Goal: Task Accomplishment & Management: Use online tool/utility

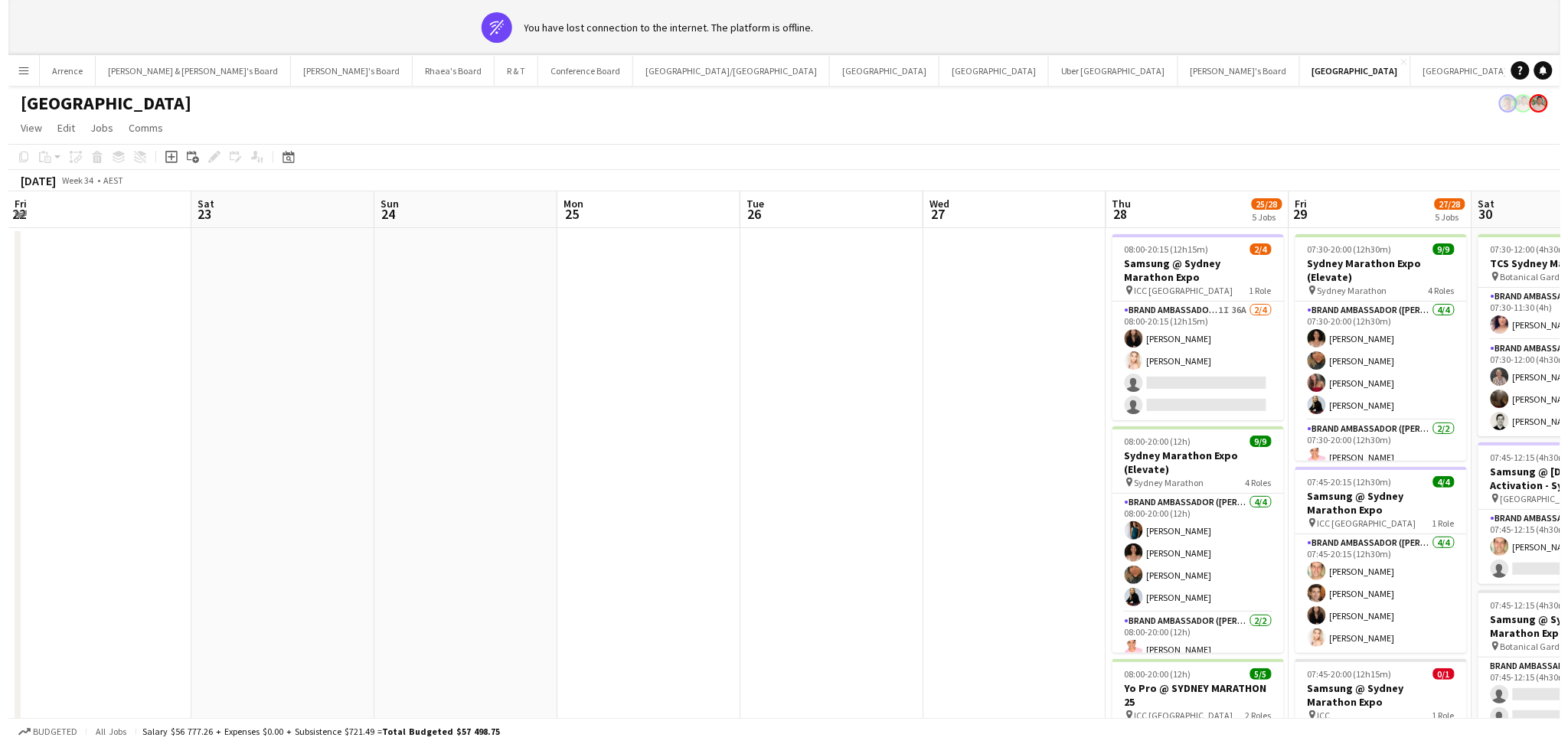
scroll to position [0, 467]
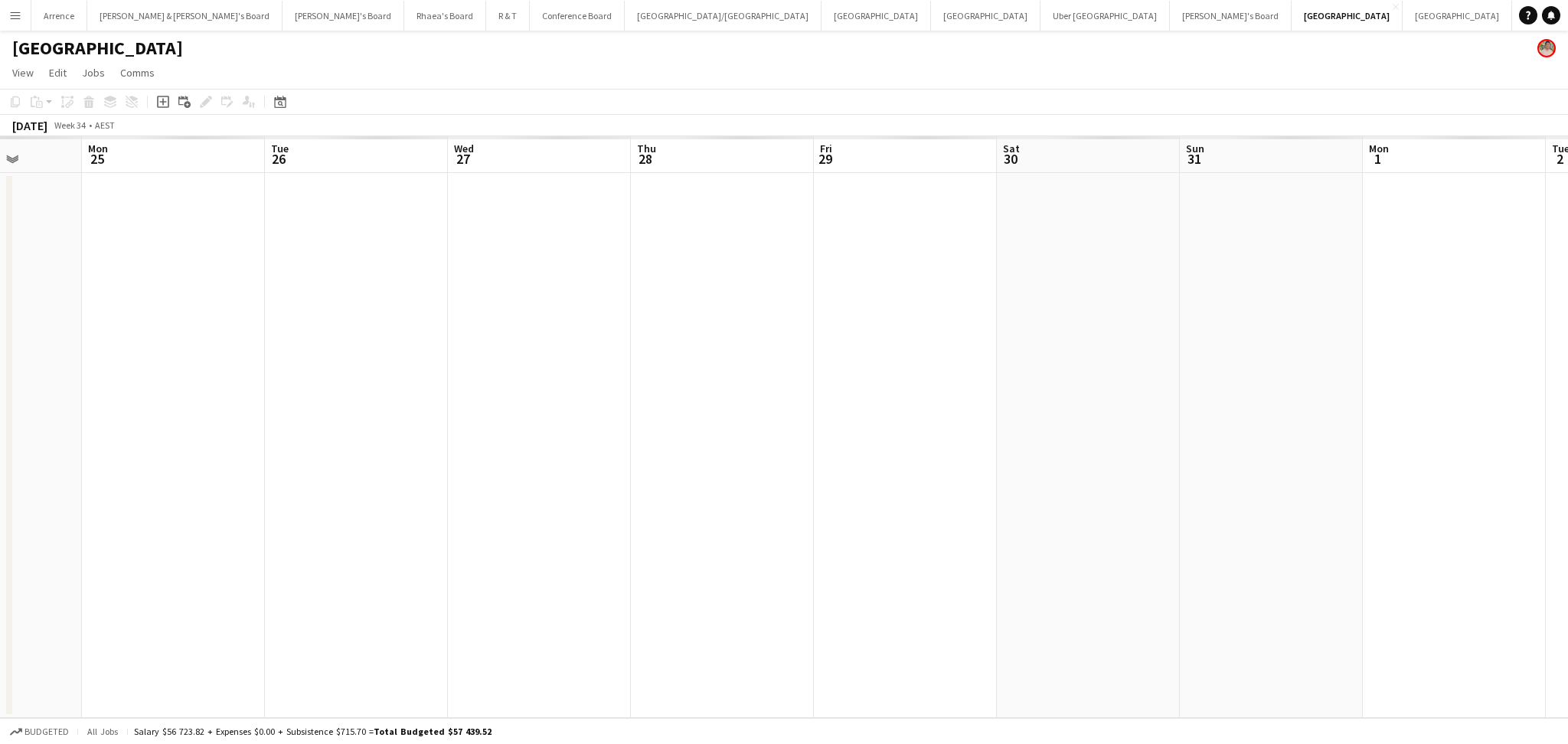
click at [443, 31] on div "[GEOGRAPHIC_DATA]" at bounding box center [784, 45] width 1568 height 29
click at [530, 25] on button "Conference Board Close" at bounding box center [577, 16] width 95 height 30
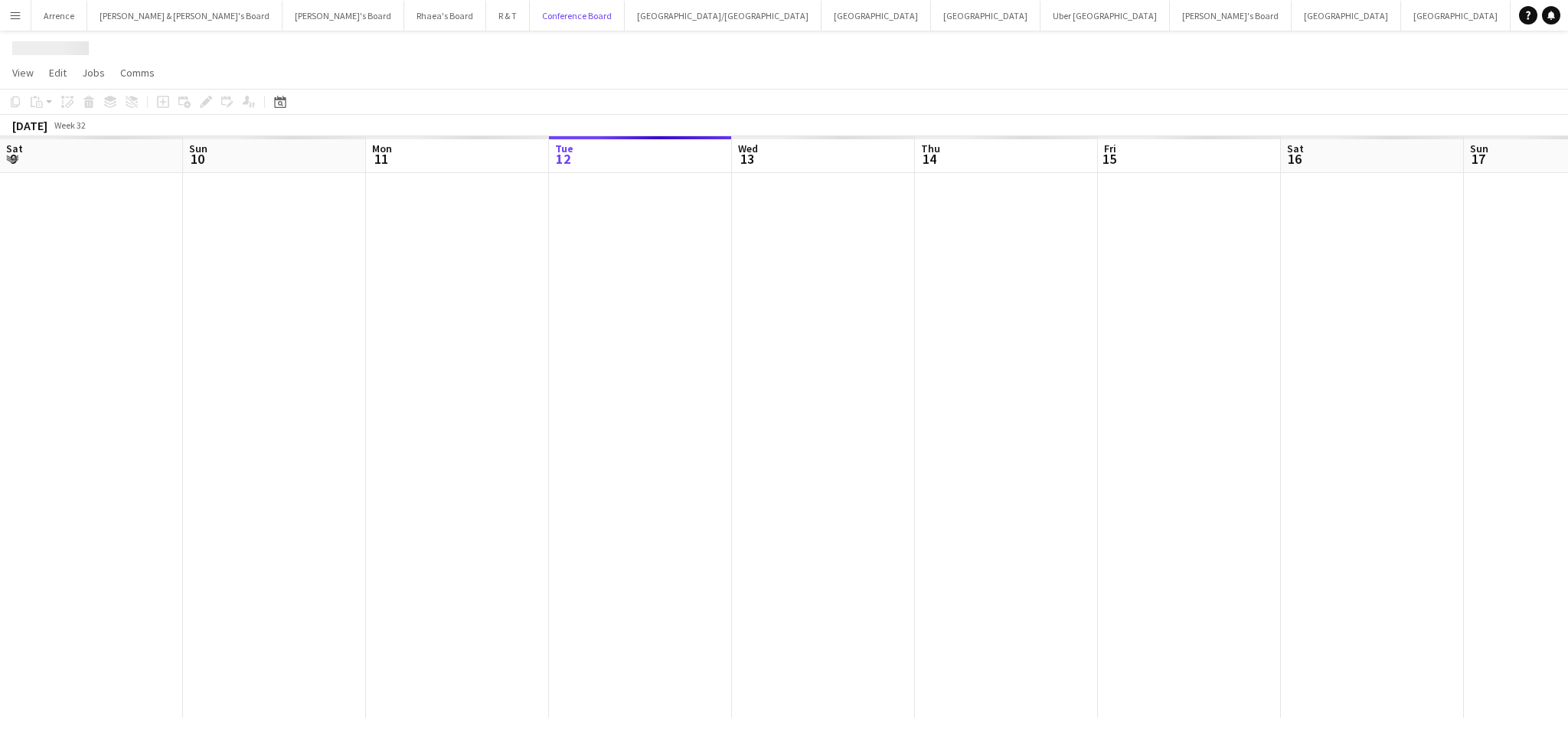
scroll to position [0, 365]
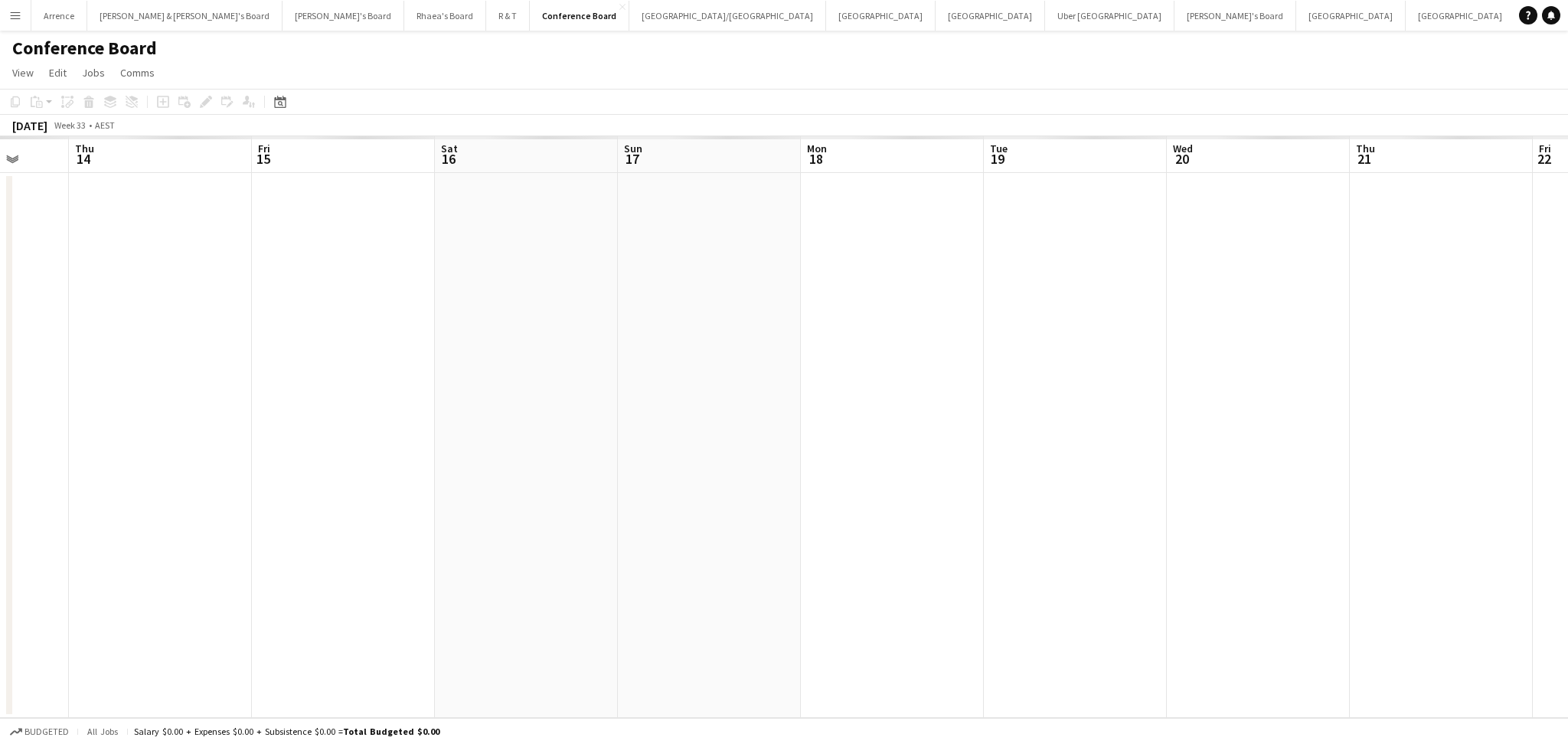
drag, startPoint x: 859, startPoint y: 505, endPoint x: 323, endPoint y: 463, distance: 537.6
click at [323, 463] on app-calendar-viewport "Mon 11 Tue 12 Wed 13 Thu 14 Fri 15 Sat 16 Sun 17 Mon 18 Tue 19 Wed 20 Thu 21 Fr…" at bounding box center [784, 427] width 1568 height 582
drag, startPoint x: 716, startPoint y: 473, endPoint x: 168, endPoint y: 430, distance: 549.7
click at [168, 430] on app-calendar-viewport "Fri 15 Sat 16 Sun 17 Mon 18 Tue 19 Wed 20 Thu 21 Fri 22 Sat 23 Sun 24 Mon 25 Tu…" at bounding box center [784, 427] width 1568 height 582
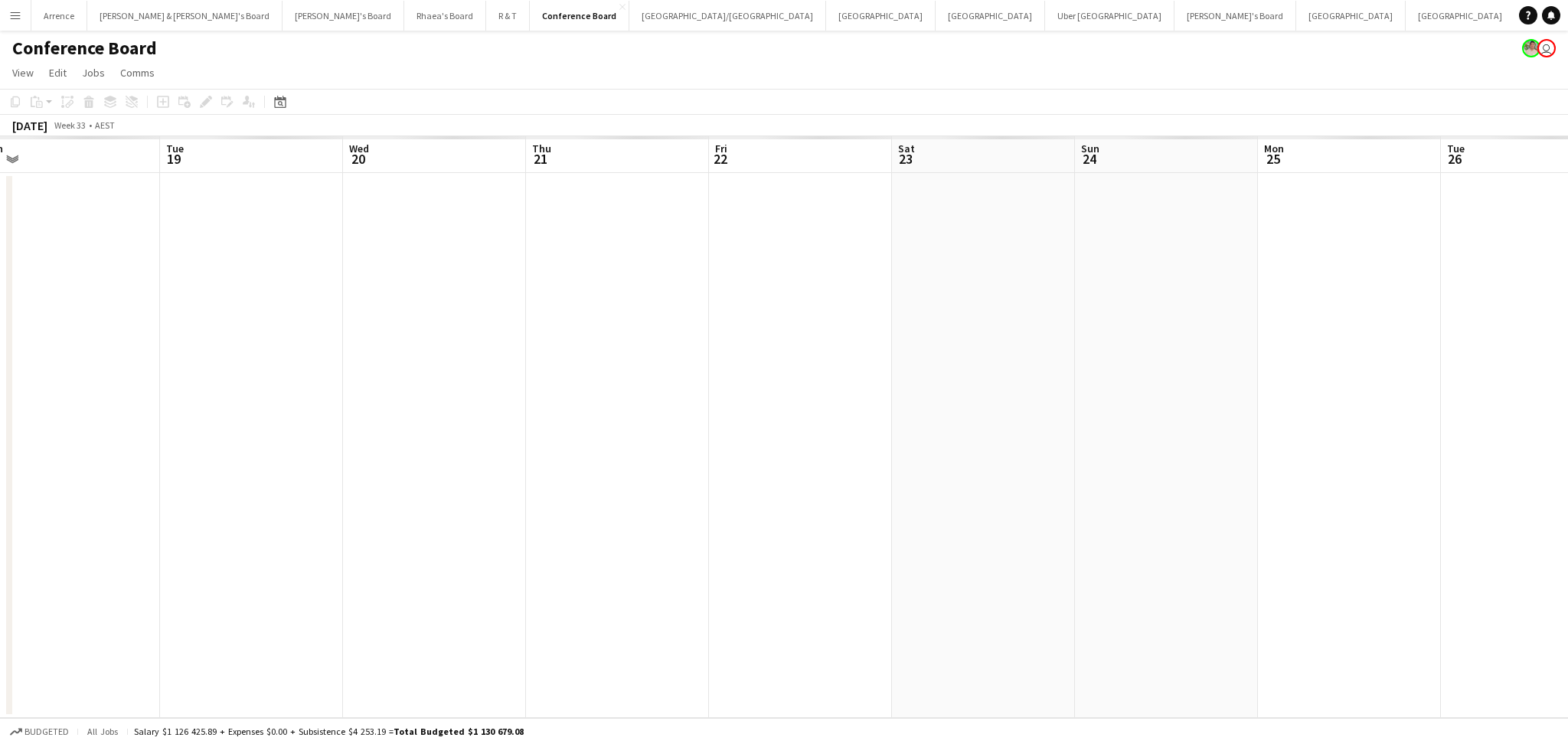
drag, startPoint x: 888, startPoint y: 490, endPoint x: 373, endPoint y: 445, distance: 517.0
click at [317, 451] on app-calendar-viewport "Fri 15 Sat 16 Sun 17 Mon 18 Tue 19 Wed 20 Thu 21 Fri 22 Sat 23 Sun 24 Mon 25 Tu…" at bounding box center [784, 427] width 1568 height 582
drag, startPoint x: 878, startPoint y: 483, endPoint x: 429, endPoint y: 442, distance: 450.9
click at [429, 442] on app-calendar-viewport "Wed 20 Thu 21 Fri 22 Sat 23 Sun 24 Mon 25 Tue 26 Wed 27 Thu 28 Fri 29 Sat 30 Su…" at bounding box center [784, 427] width 1568 height 582
click at [316, 415] on app-calendar-viewport "Wed 20 Thu 21 Fri 22 Sat 23 Sun 24 Mon 25 Tue 26 Wed 27 Thu 28 Fri 29 Sat 30 Su…" at bounding box center [784, 427] width 1568 height 582
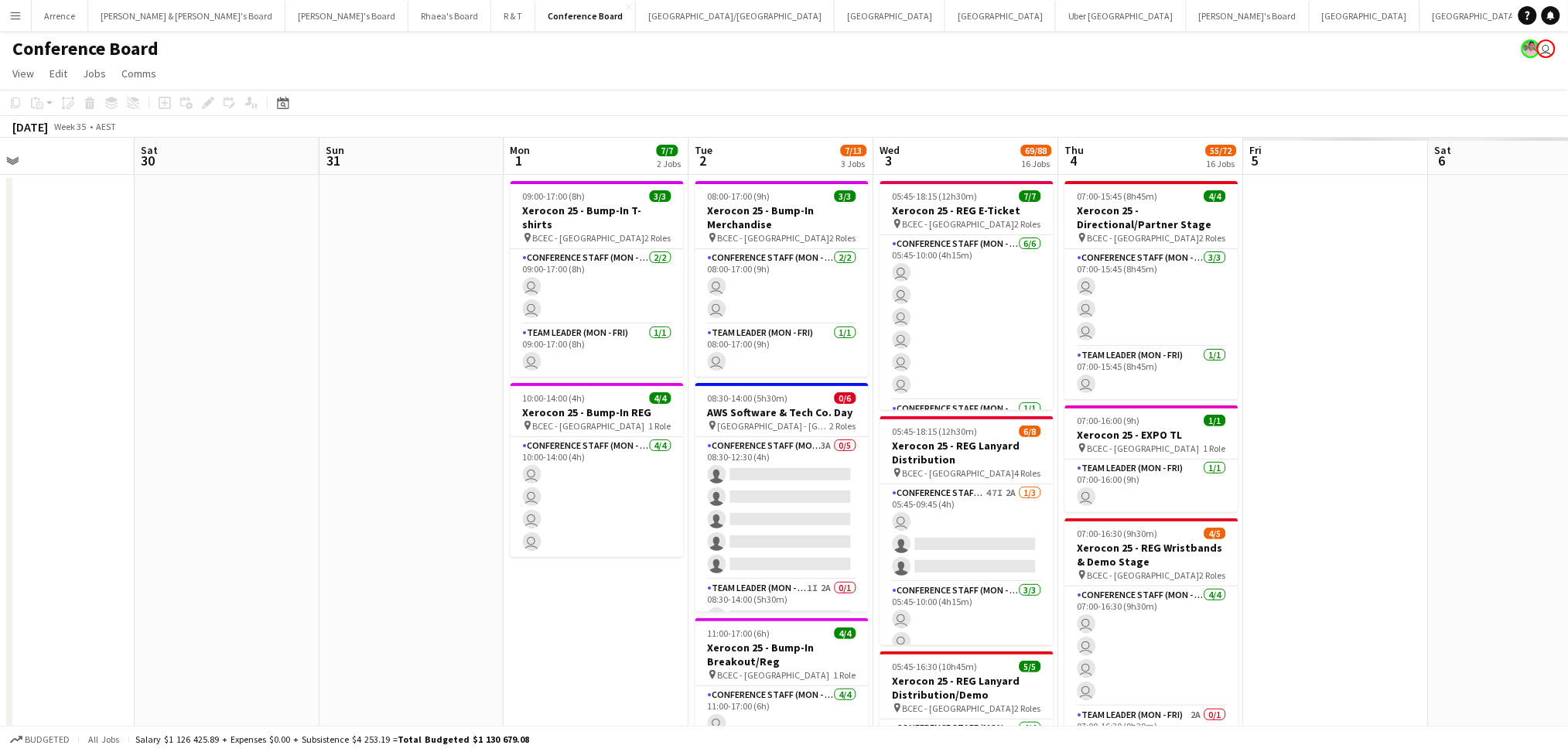
scroll to position [0, 637]
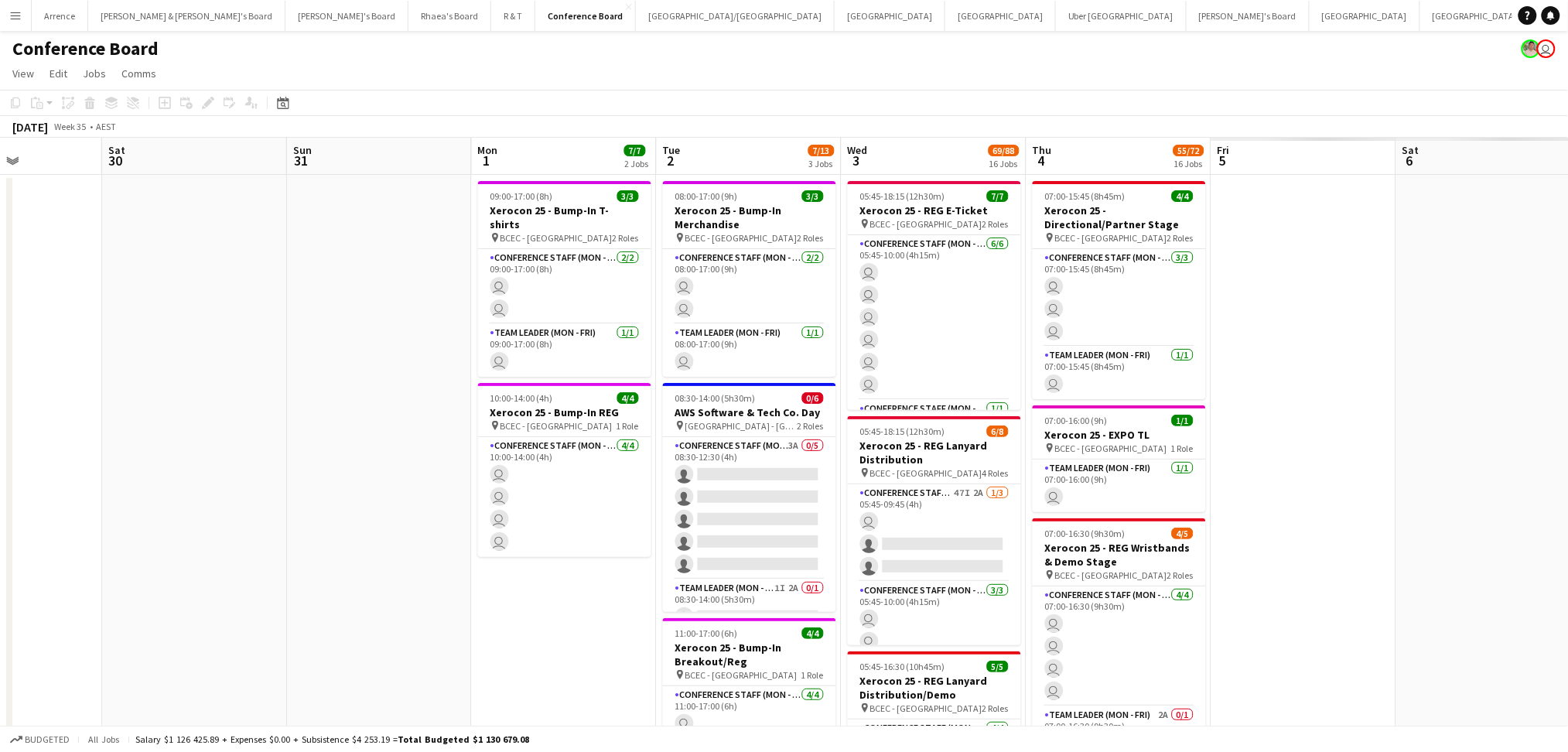
drag, startPoint x: 1085, startPoint y: 557, endPoint x: 483, endPoint y: 557, distance: 602.0
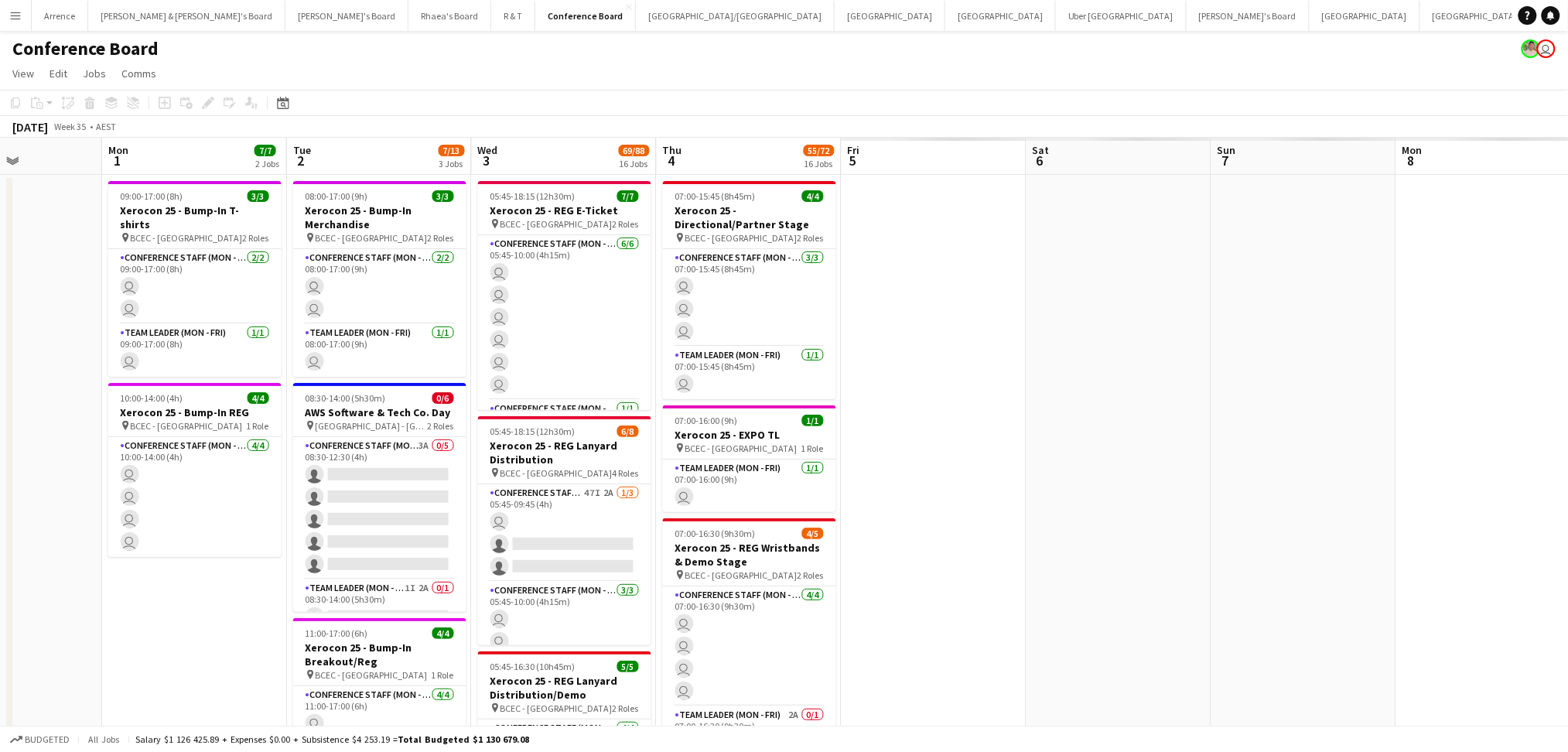
scroll to position [0, 422]
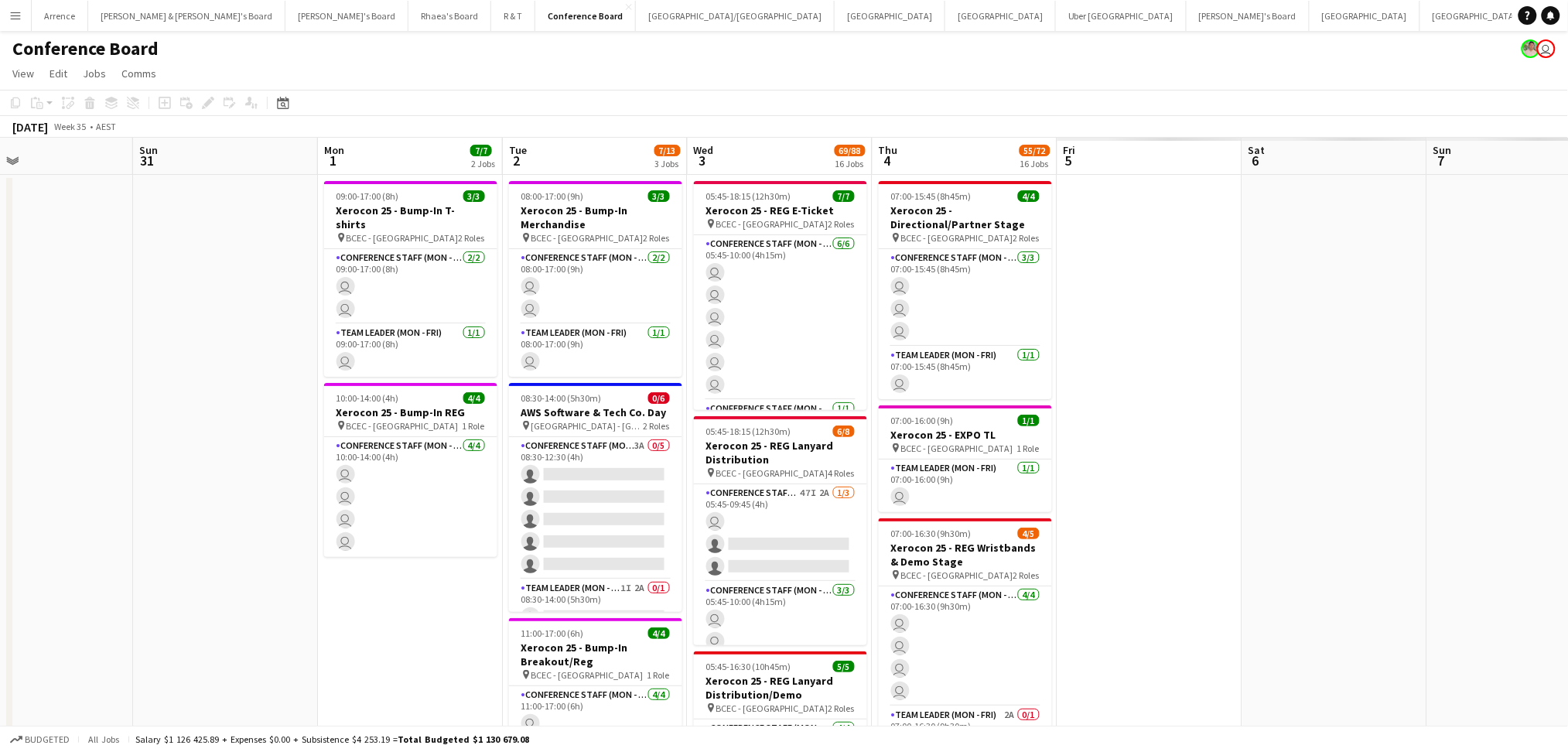
drag, startPoint x: 517, startPoint y: 620, endPoint x: 364, endPoint y: 608, distance: 153.5
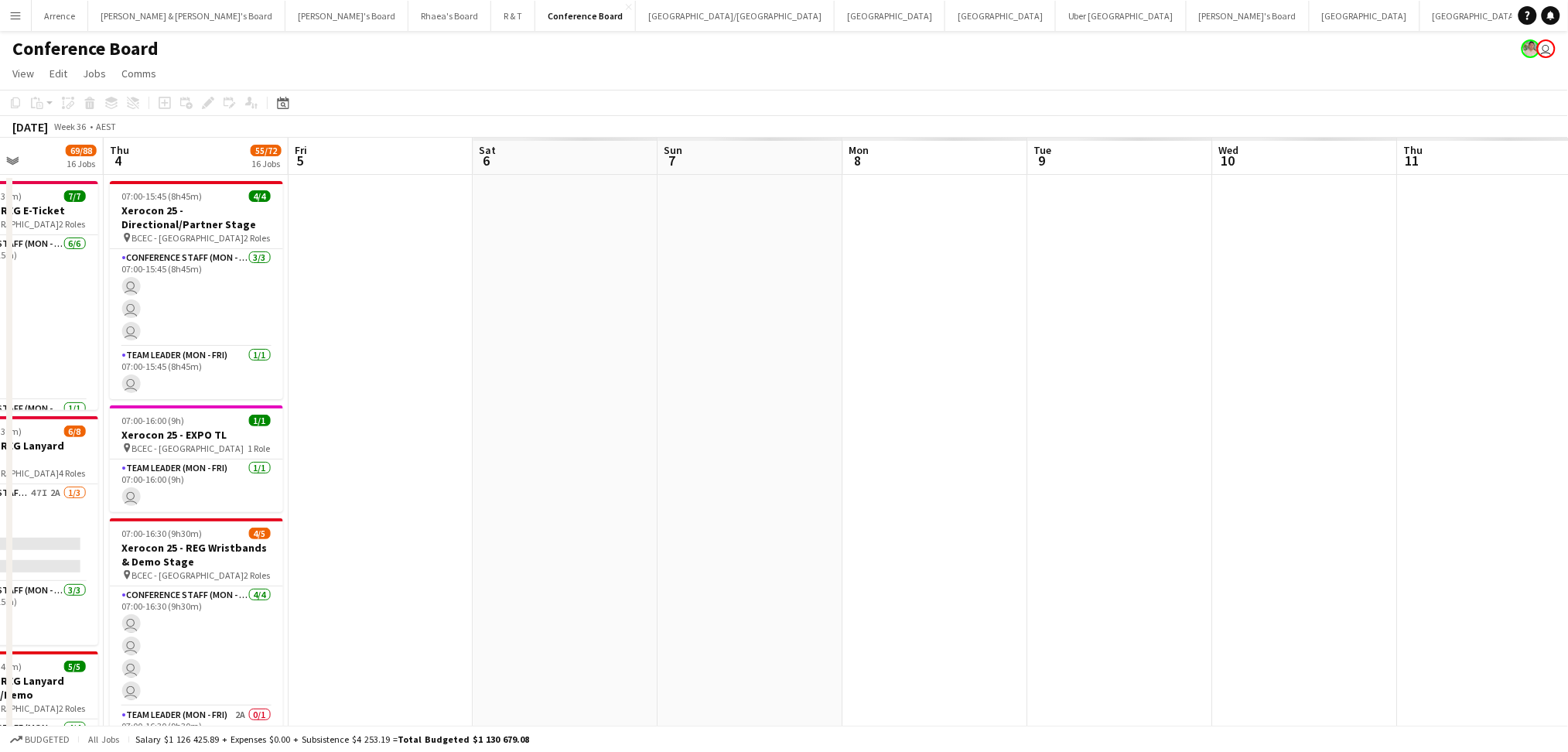
drag, startPoint x: 1297, startPoint y: 585, endPoint x: 512, endPoint y: 576, distance: 785.1
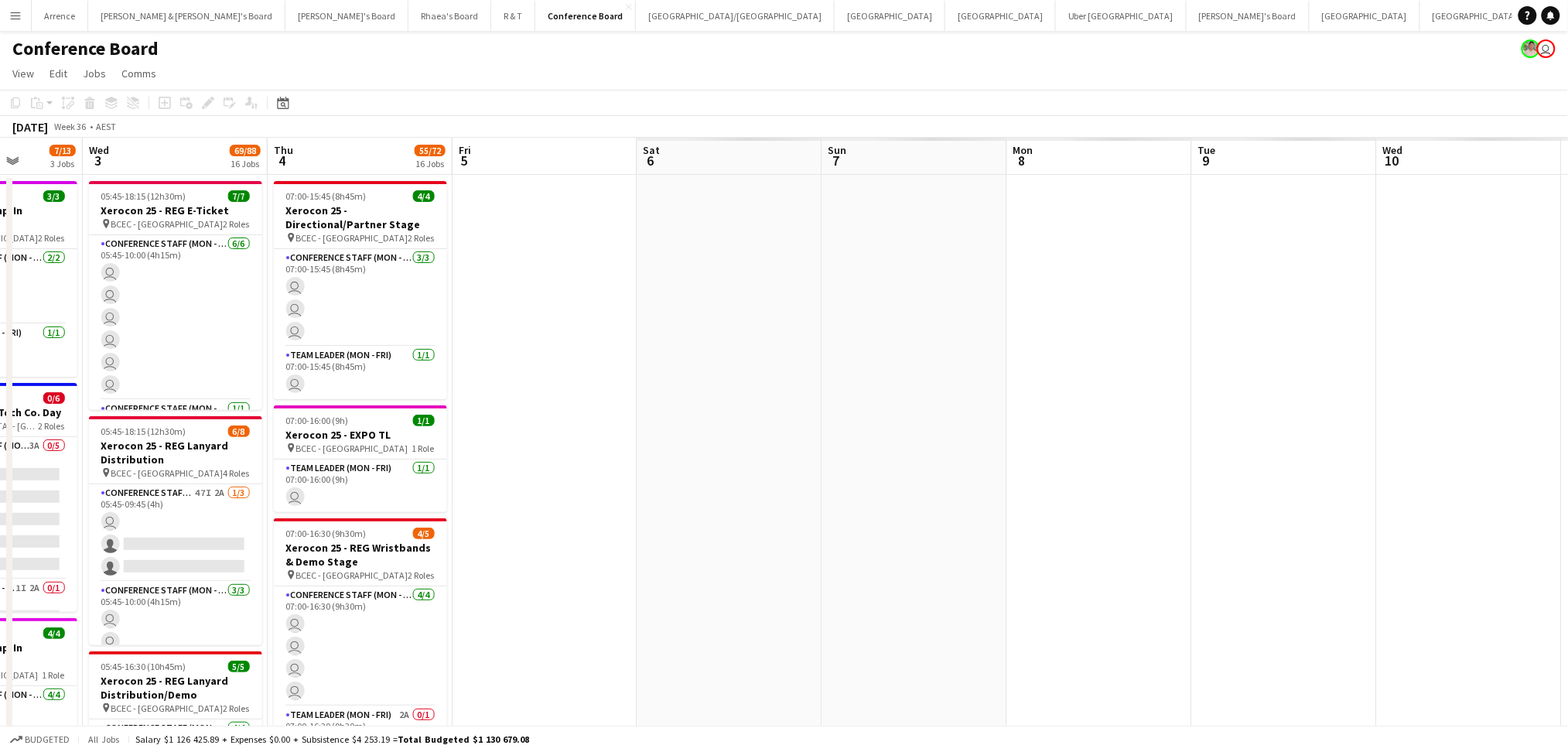
scroll to position [0, 463]
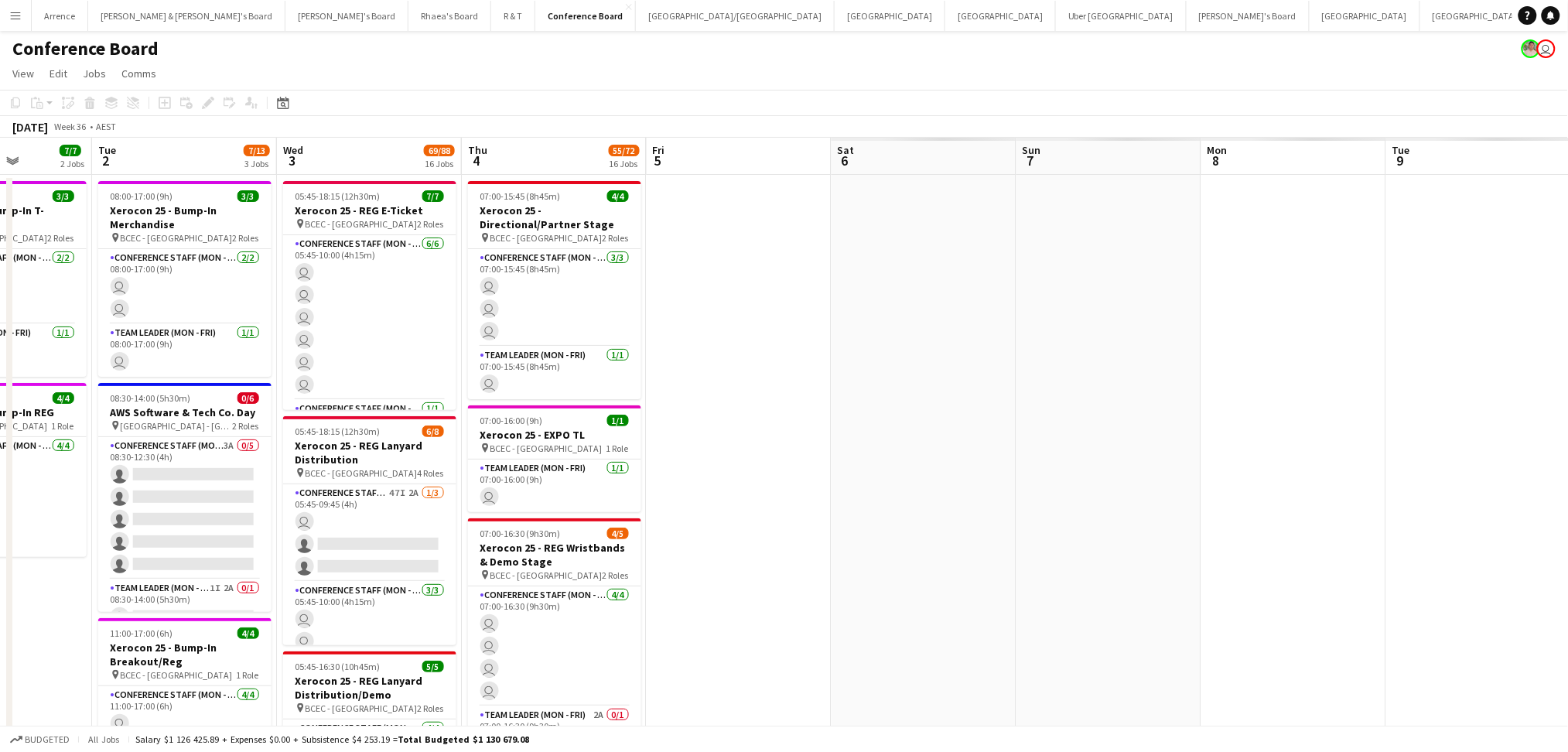
drag, startPoint x: 1192, startPoint y: 613, endPoint x: 1151, endPoint y: 556, distance: 70.2
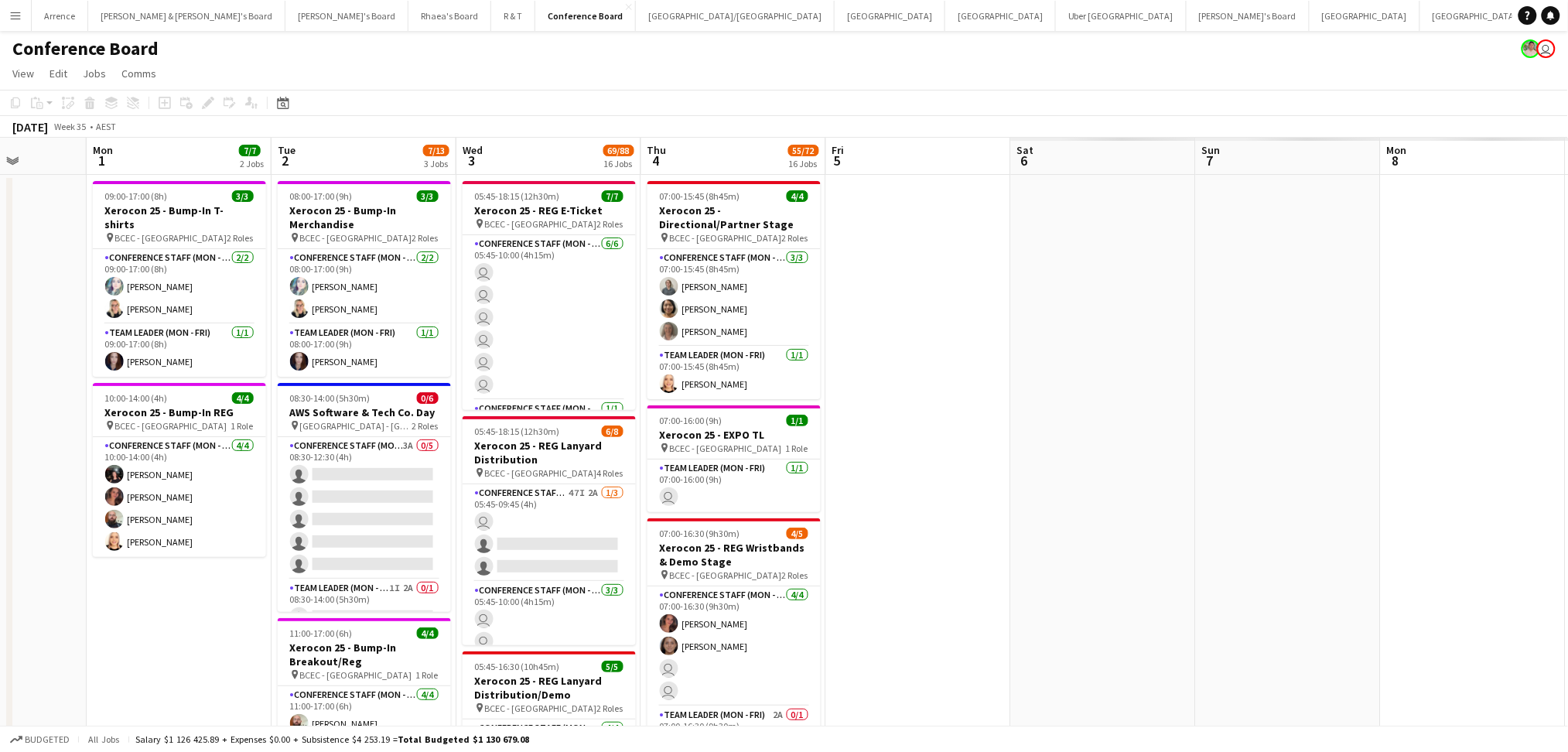
scroll to position [0, 452]
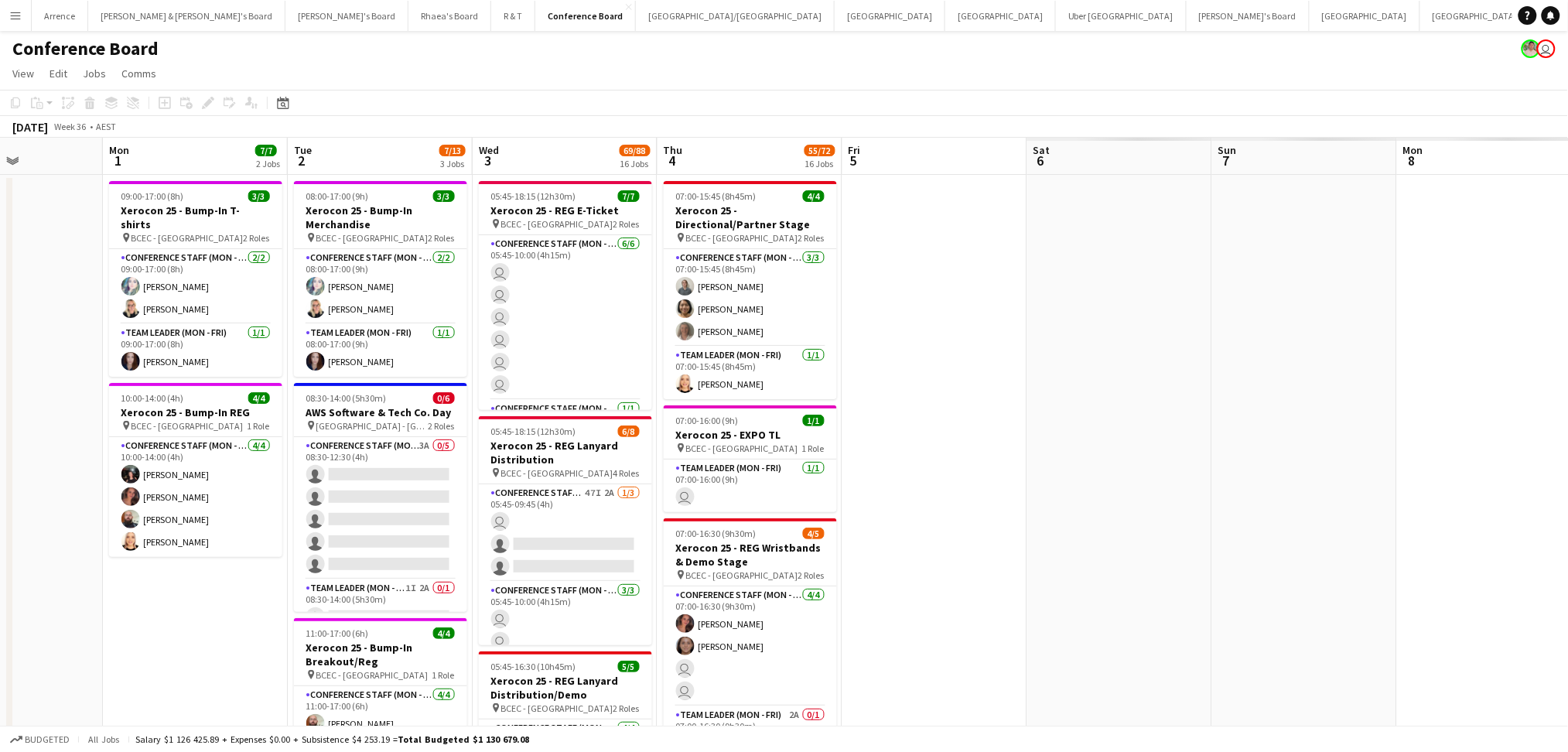
drag, startPoint x: 1071, startPoint y: 545, endPoint x: 1266, endPoint y: 538, distance: 195.1
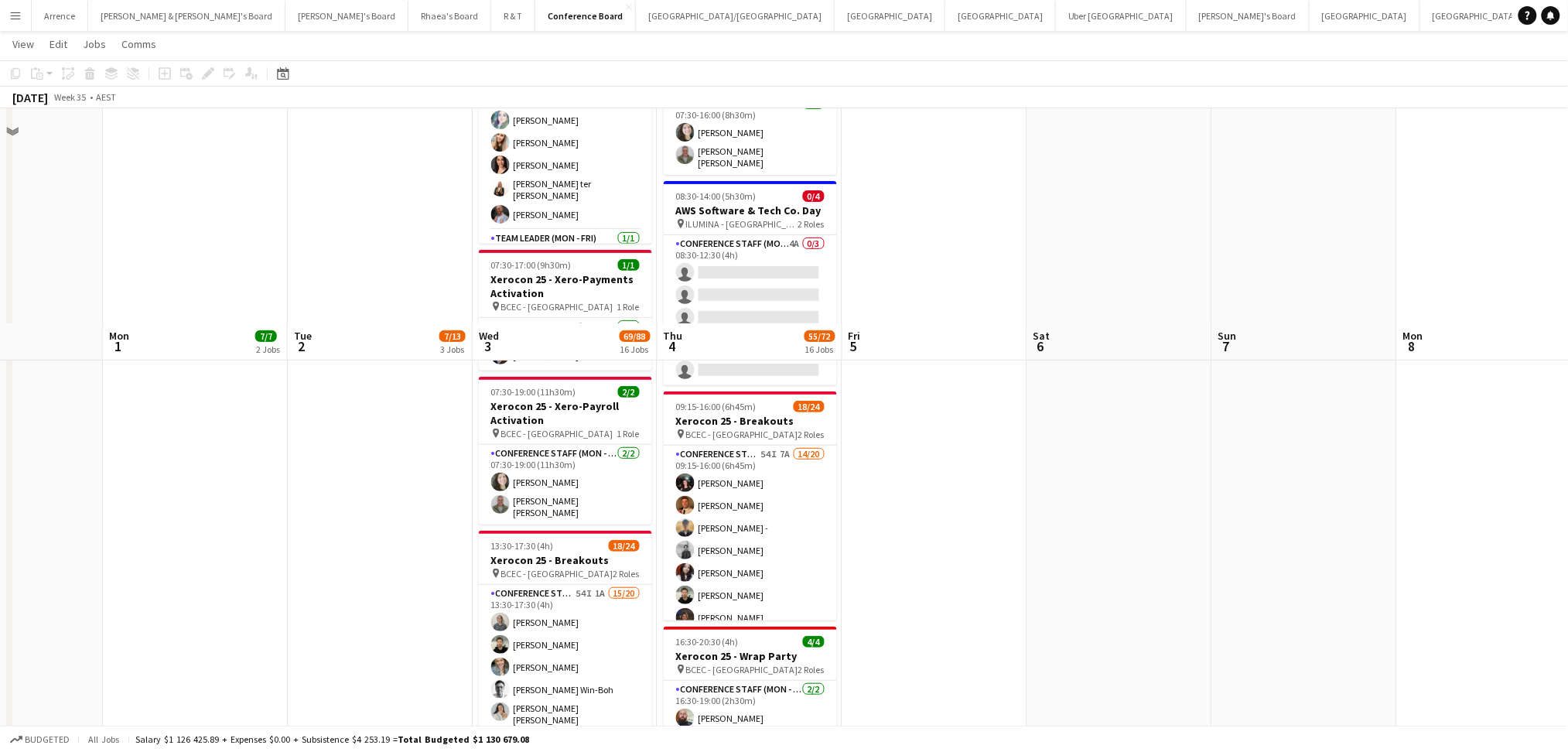
scroll to position [2113, 0]
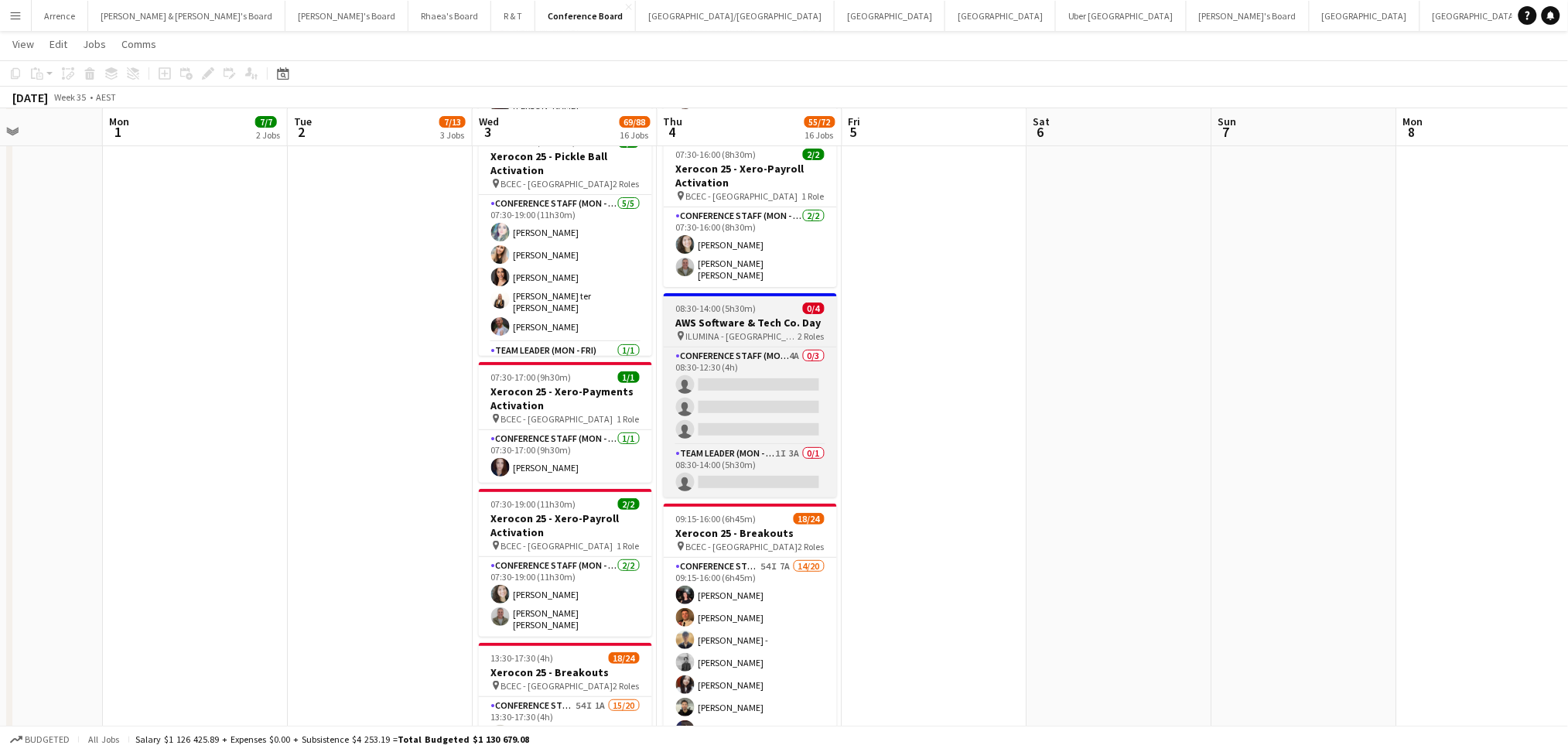
click at [762, 321] on h3 "AWS Software & Tech Co. Day" at bounding box center [750, 322] width 173 height 14
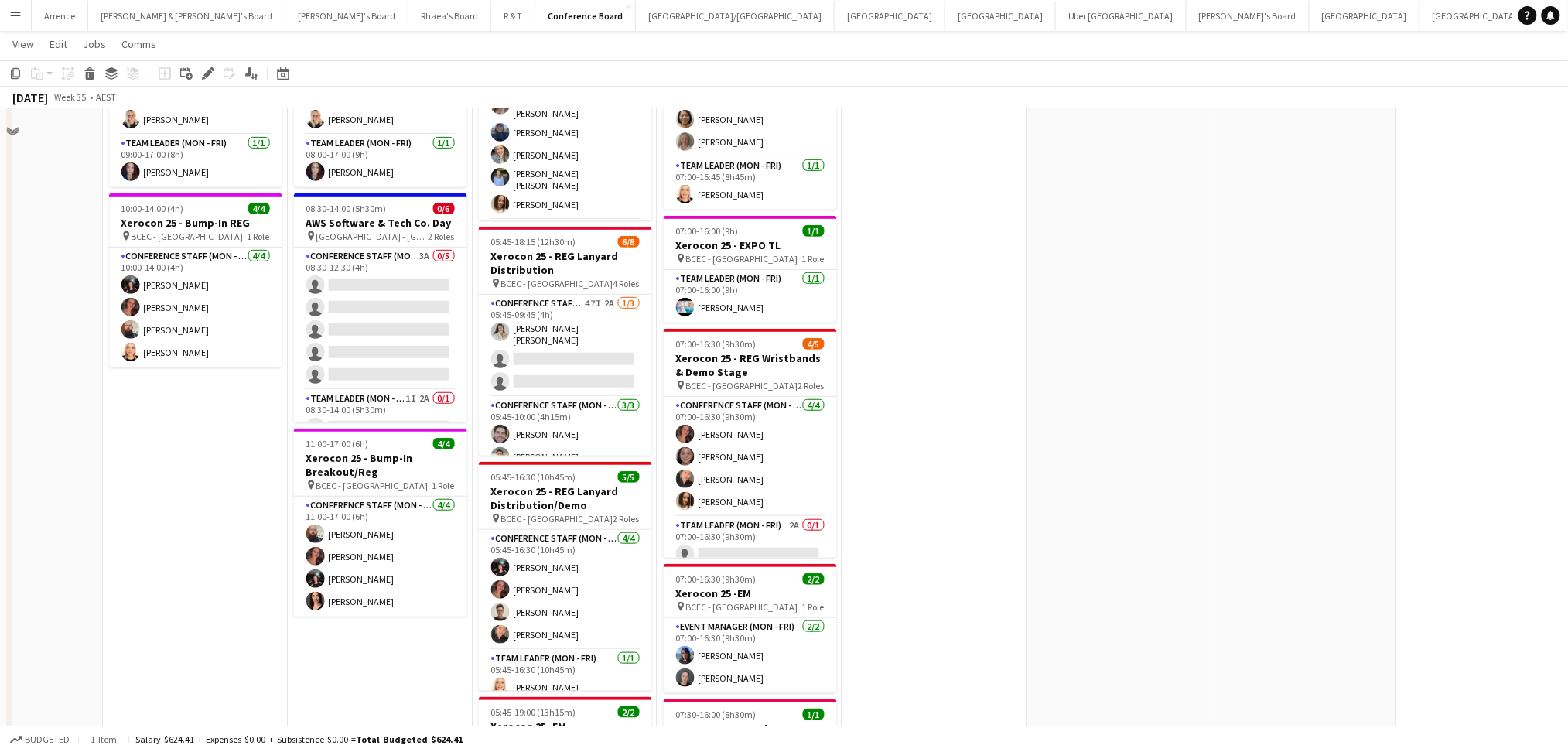
scroll to position [0, 0]
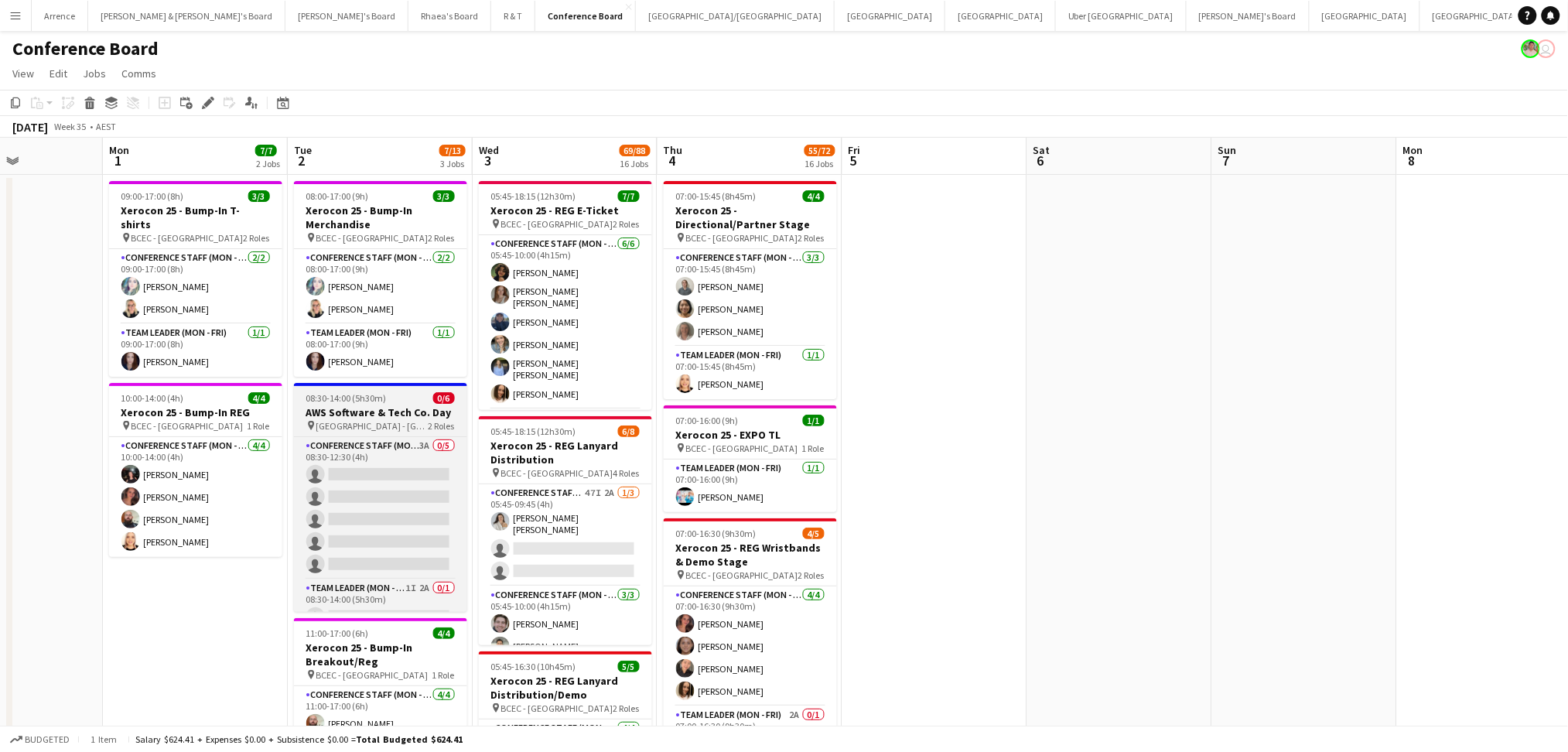
click at [342, 397] on span "08:30-14:00 (5h30m)" at bounding box center [347, 398] width 80 height 12
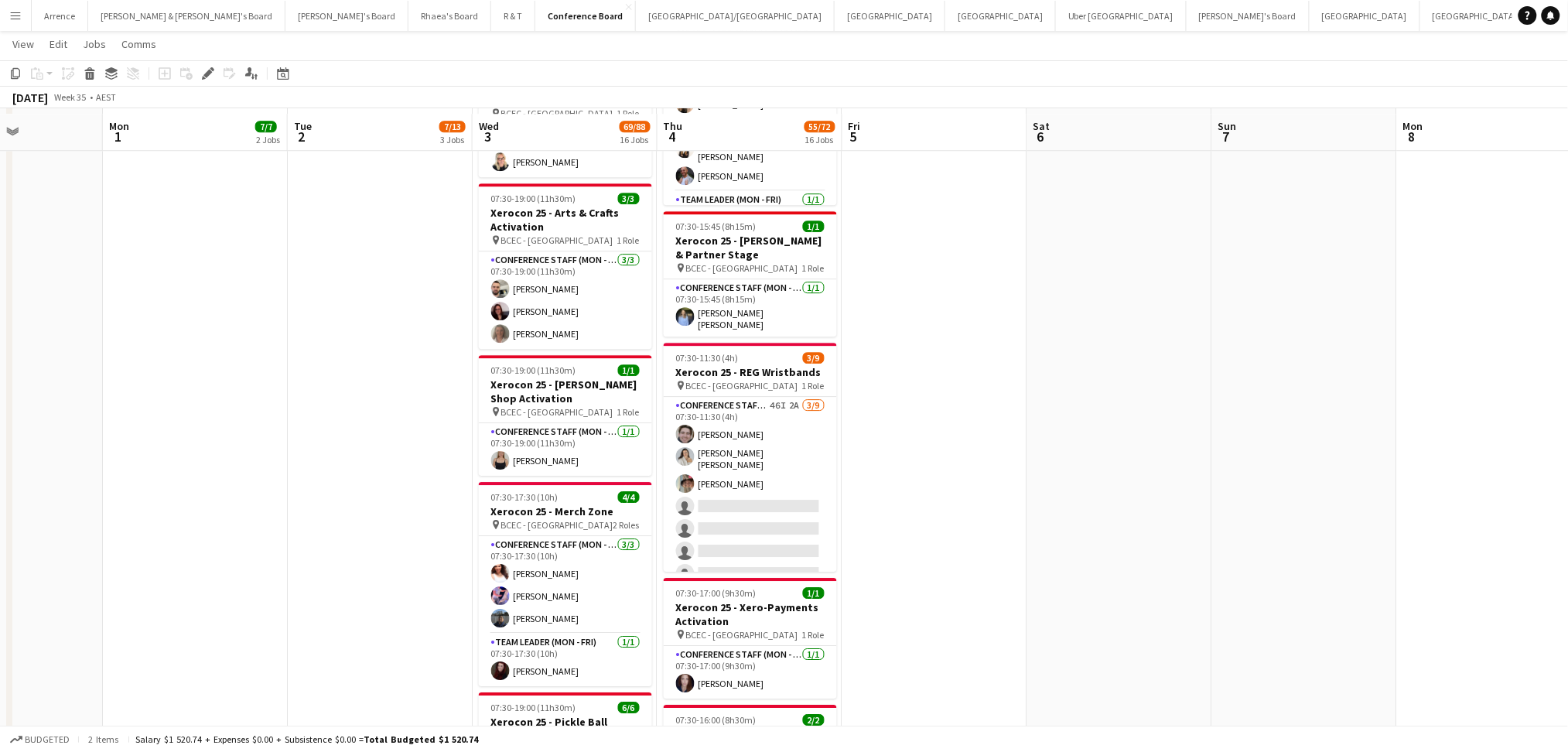
scroll to position [2063, 0]
